Goal: Task Accomplishment & Management: Complete application form

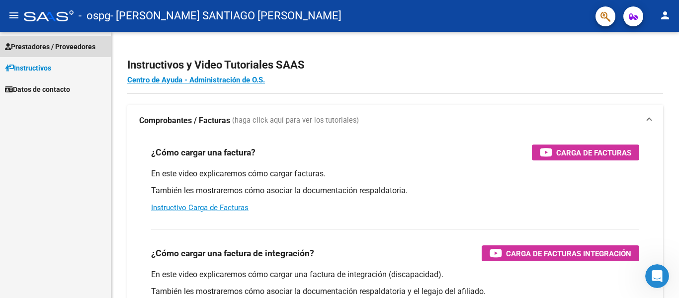
click at [40, 45] on span "Prestadores / Proveedores" at bounding box center [50, 46] width 91 height 11
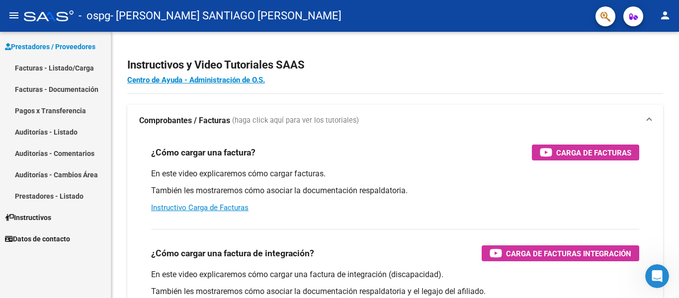
click at [36, 68] on link "Facturas - Listado/Carga" at bounding box center [55, 67] width 111 height 21
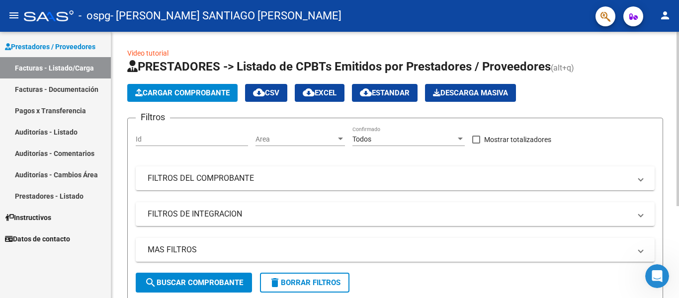
click at [191, 92] on span "Cargar Comprobante" at bounding box center [182, 93] width 94 height 9
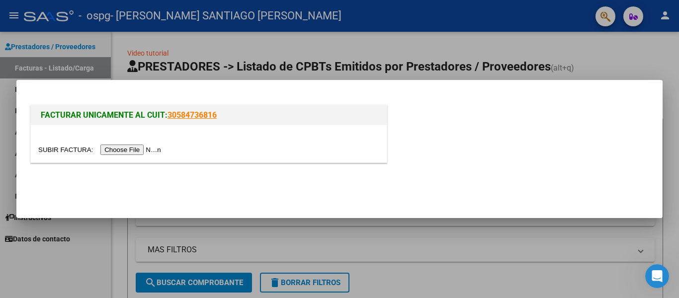
click at [73, 152] on input "file" at bounding box center [101, 150] width 126 height 10
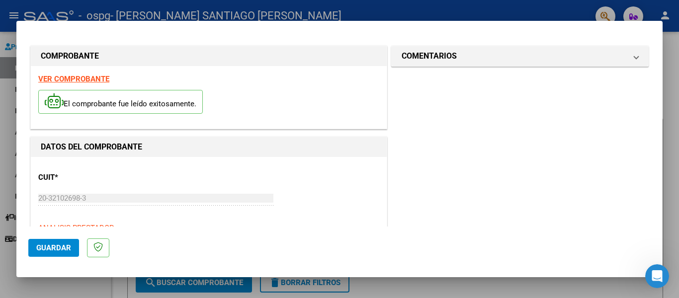
scroll to position [170, 0]
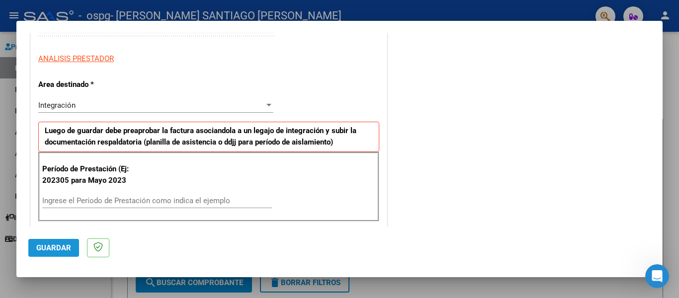
click at [49, 246] on span "Guardar" at bounding box center [53, 248] width 35 height 9
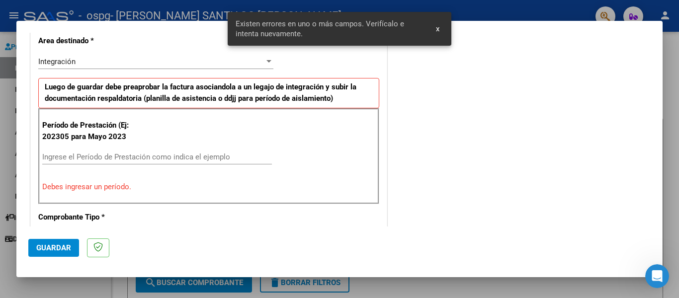
scroll to position [231, 0]
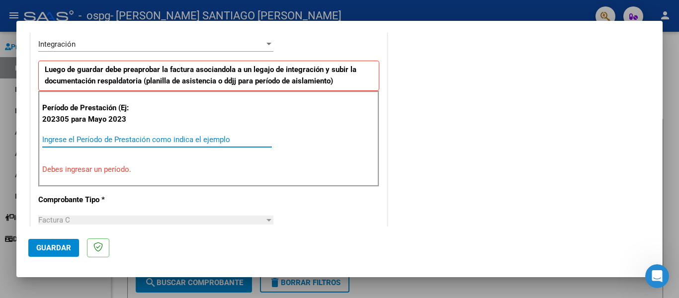
click at [119, 140] on input "Ingrese el Período de Prestación como indica el ejemplo" at bounding box center [157, 139] width 230 height 9
click at [42, 246] on span "Guardar" at bounding box center [53, 248] width 35 height 9
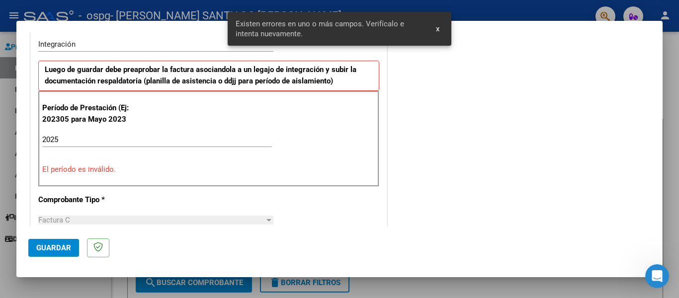
scroll to position [0, 0]
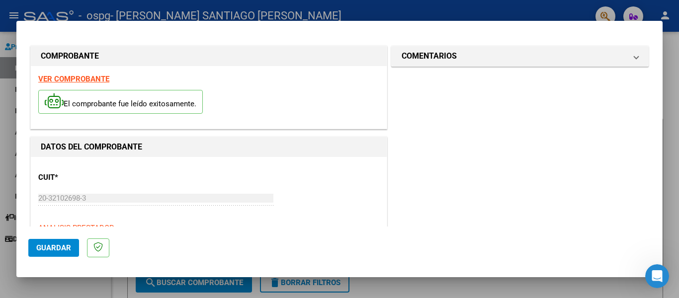
click at [180, 198] on input "20-32102698-3" at bounding box center [155, 198] width 235 height 9
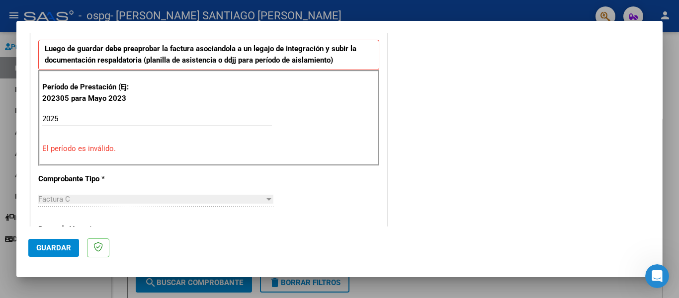
scroll to position [254, 0]
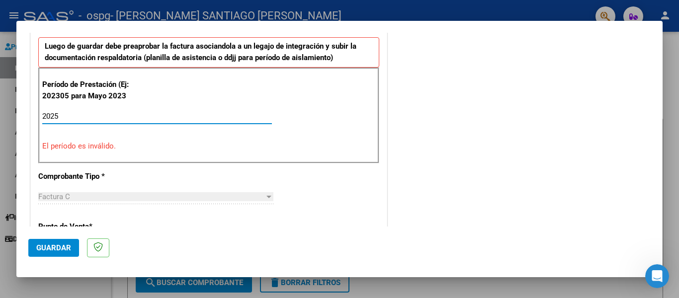
click at [75, 115] on input "2025" at bounding box center [157, 116] width 230 height 9
type input "2"
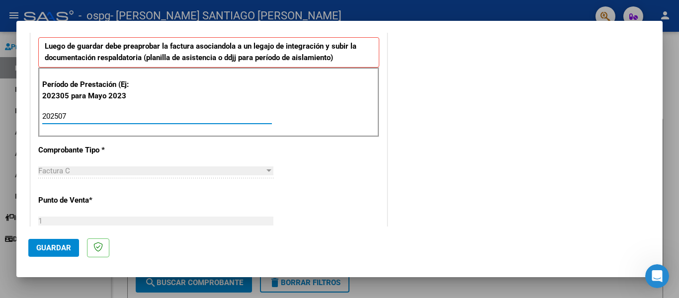
type input "202507"
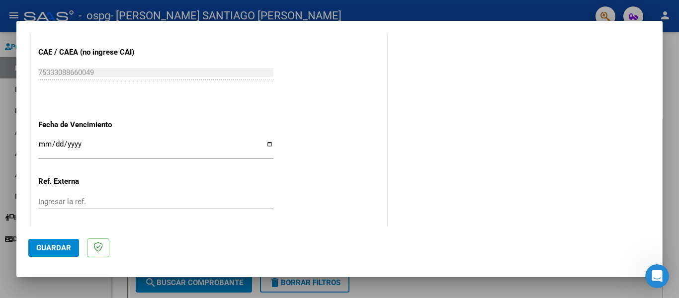
scroll to position [572, 0]
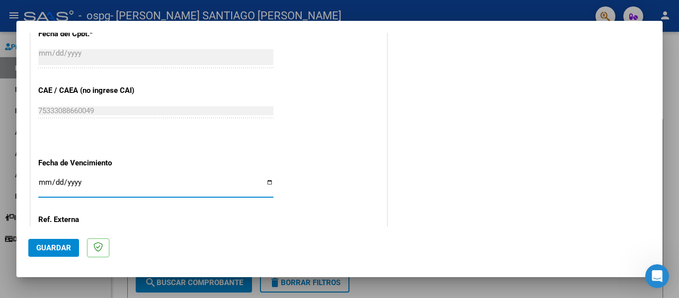
click at [114, 179] on input "Ingresar la fecha" at bounding box center [155, 187] width 235 height 16
type input "[DATE]"
click at [114, 180] on input "[DATE]" at bounding box center [155, 187] width 235 height 16
click at [46, 179] on input "[DATE]" at bounding box center [155, 187] width 235 height 16
click at [79, 179] on input "[DATE]" at bounding box center [155, 187] width 235 height 16
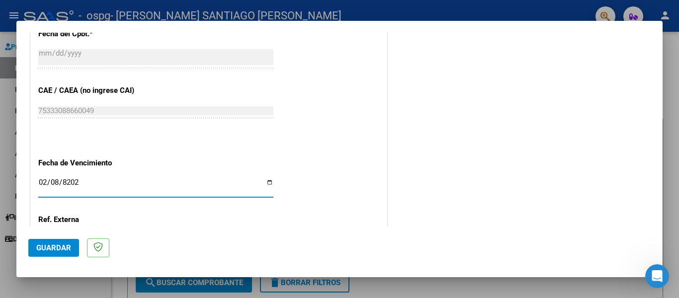
click at [45, 179] on input "[DATE]" at bounding box center [155, 187] width 235 height 16
click at [266, 179] on input "[DATE]" at bounding box center [155, 187] width 235 height 16
type input "[DATE]"
click at [45, 177] on div "[DATE] Ingresar la fecha" at bounding box center [155, 187] width 235 height 21
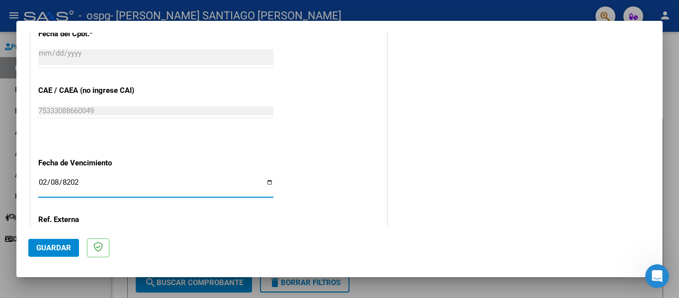
click at [269, 179] on input "[DATE]" at bounding box center [155, 187] width 235 height 16
click at [85, 177] on div "[DATE] Ingresar la fecha" at bounding box center [155, 187] width 235 height 21
click at [84, 180] on input "[DATE]" at bounding box center [155, 187] width 235 height 16
click at [85, 180] on input "Ingresar la fecha" at bounding box center [155, 187] width 235 height 16
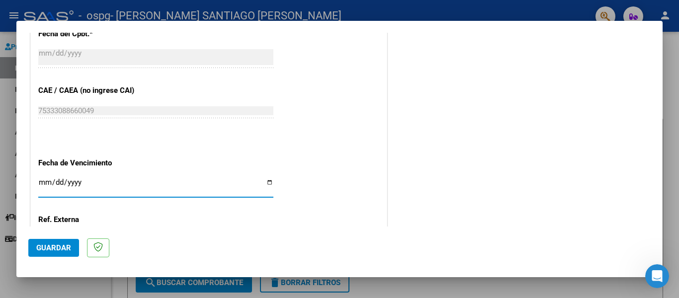
type input "[DATE]"
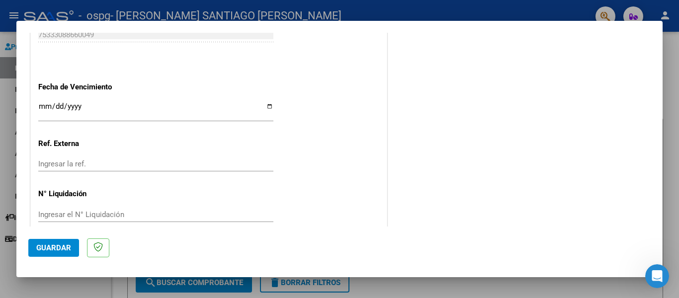
scroll to position [650, 0]
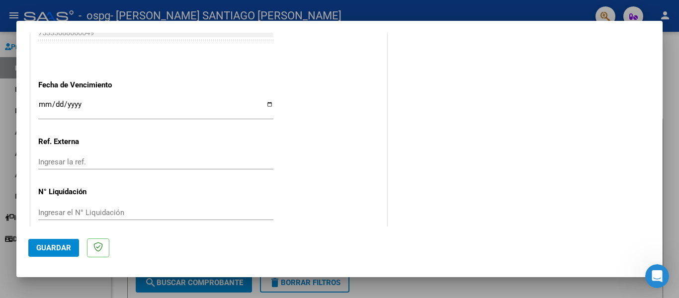
click at [68, 244] on span "Guardar" at bounding box center [53, 248] width 35 height 9
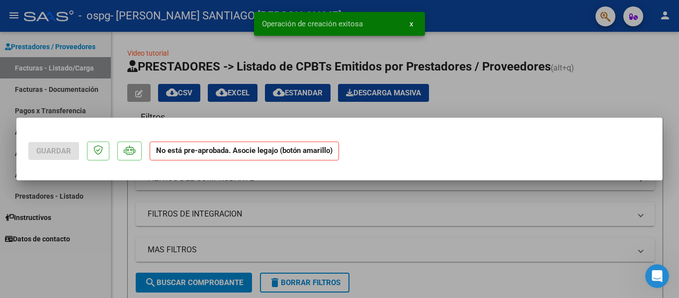
scroll to position [0, 0]
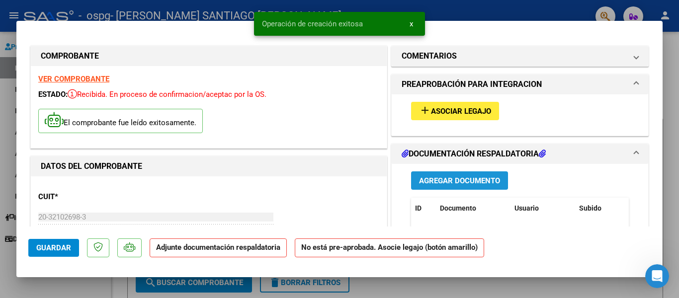
click at [448, 180] on span "Agregar Documento" at bounding box center [459, 181] width 81 height 9
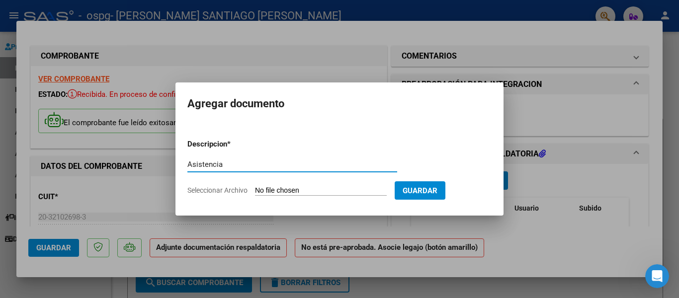
type input "Asistencia"
click at [220, 190] on span "Seleccionar Archivo" at bounding box center [217, 190] width 60 height 8
click at [255, 190] on input "Seleccionar Archivo" at bounding box center [321, 190] width 132 height 9
type input "C:\fakepath\[PERSON_NAME] asistencia Julio.pdf"
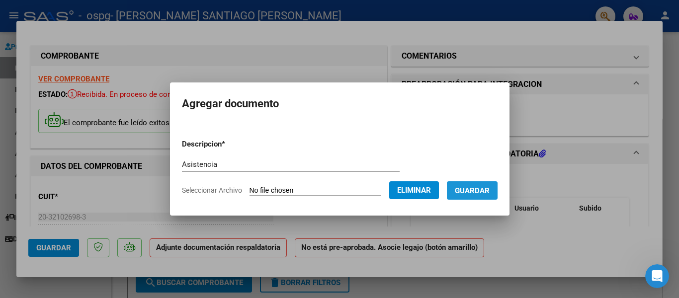
click at [485, 193] on span "Guardar" at bounding box center [472, 190] width 35 height 9
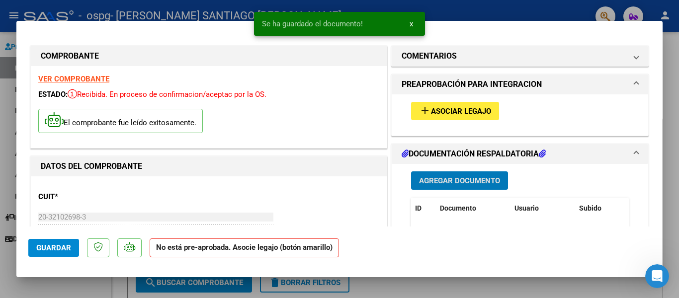
click at [50, 241] on button "Guardar" at bounding box center [53, 248] width 51 height 18
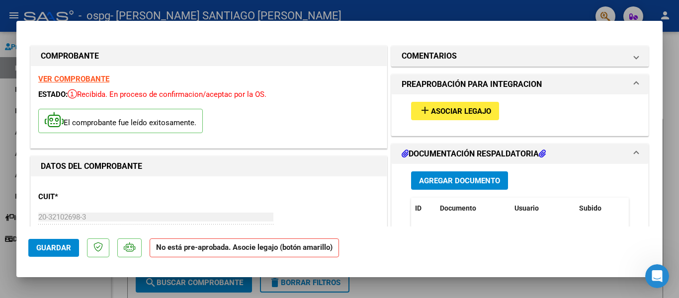
click at [518, 288] on div at bounding box center [339, 149] width 679 height 298
type input "$ 0,00"
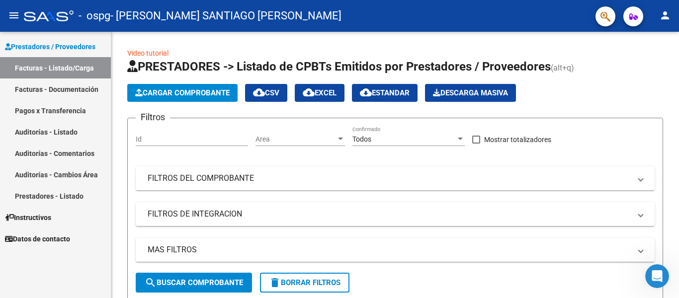
click at [45, 66] on link "Facturas - Listado/Carga" at bounding box center [55, 67] width 111 height 21
click at [43, 90] on link "Facturas - Documentación" at bounding box center [55, 89] width 111 height 21
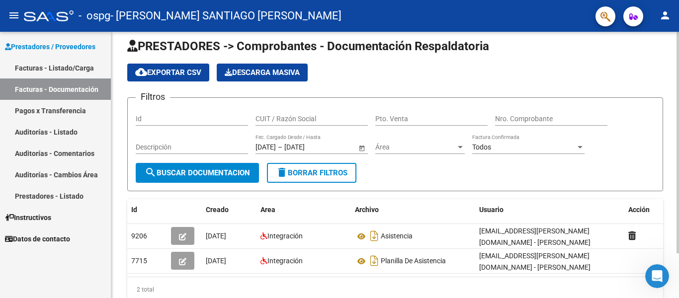
click at [670, 150] on div at bounding box center [678, 143] width 2 height 222
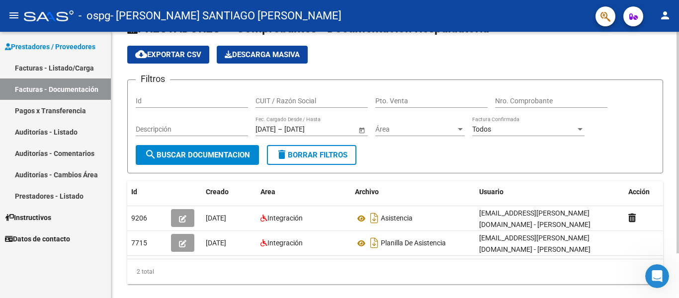
click at [670, 164] on div at bounding box center [678, 143] width 2 height 222
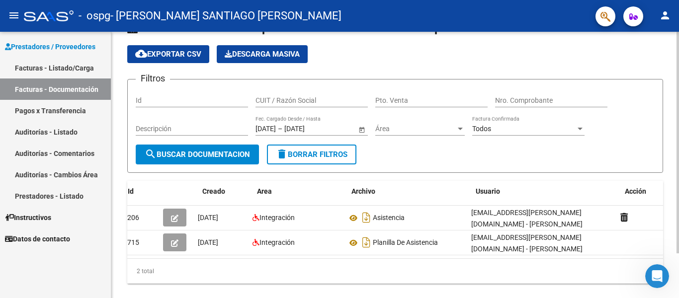
scroll to position [0, 11]
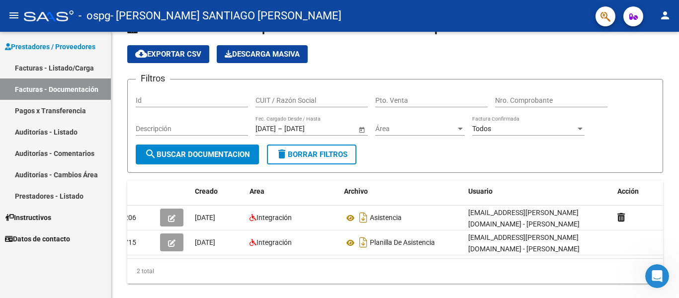
click at [64, 147] on link "Auditorías - Comentarios" at bounding box center [55, 153] width 111 height 21
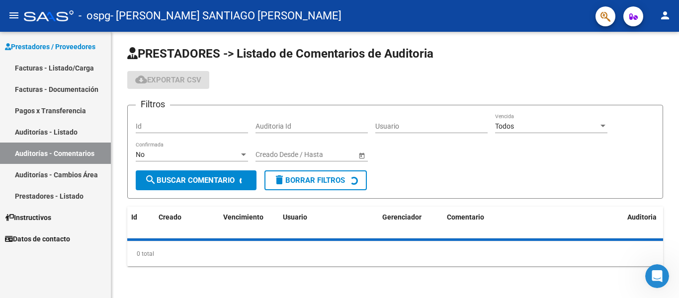
scroll to position [24, 0]
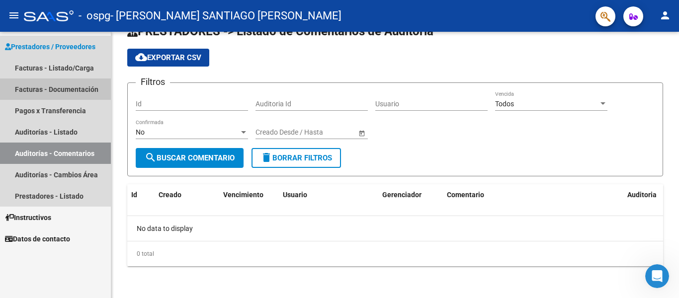
click at [52, 92] on link "Facturas - Documentación" at bounding box center [55, 89] width 111 height 21
